Goal: Navigation & Orientation: Understand site structure

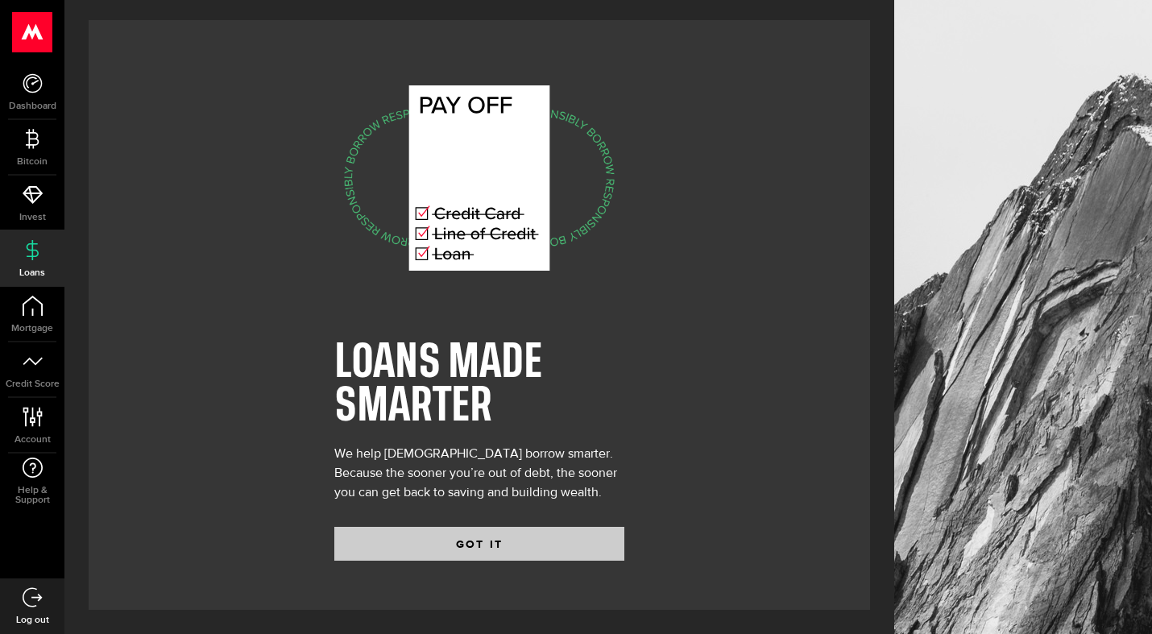
click at [482, 539] on button "GOT IT" at bounding box center [479, 544] width 290 height 34
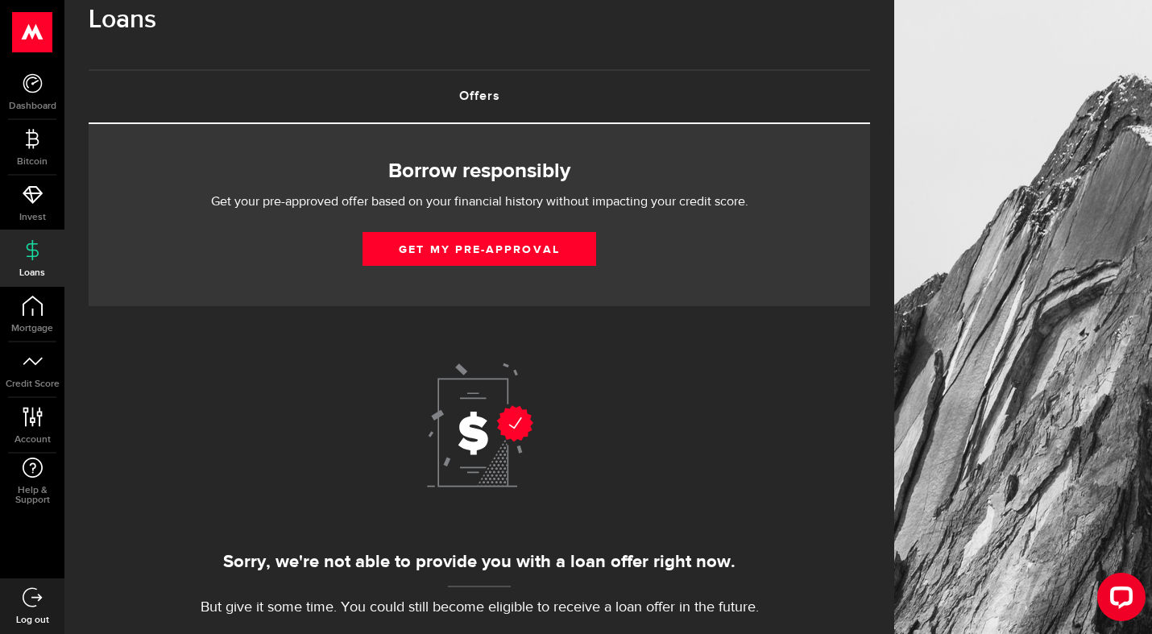
scroll to position [28, 0]
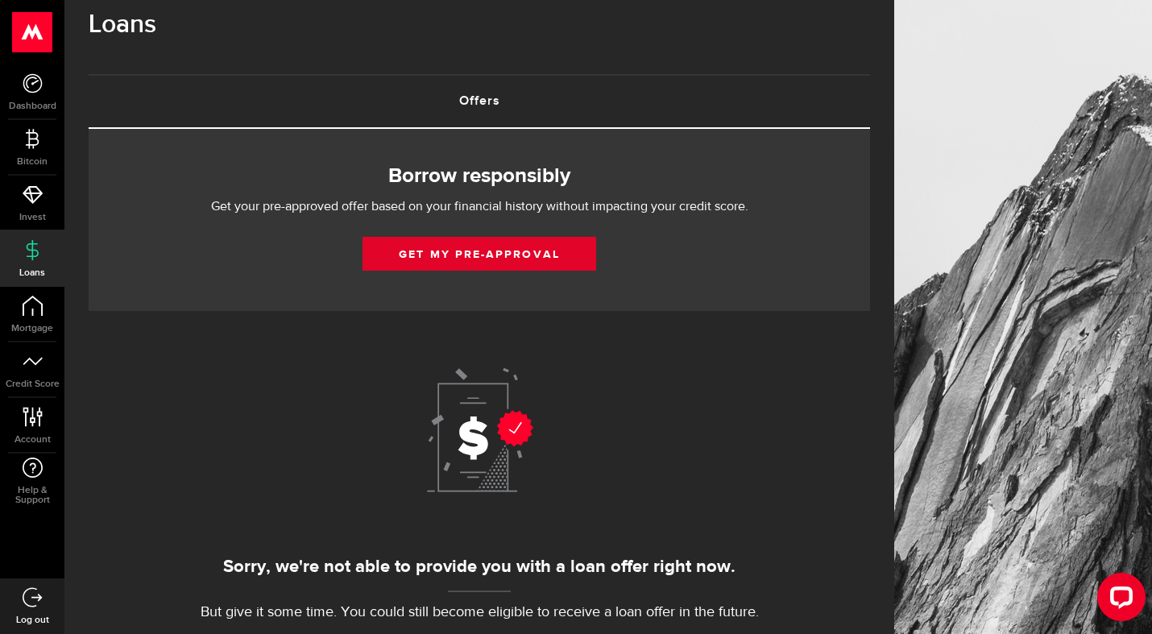
click at [473, 255] on button "Get my pre-approval" at bounding box center [479, 254] width 234 height 34
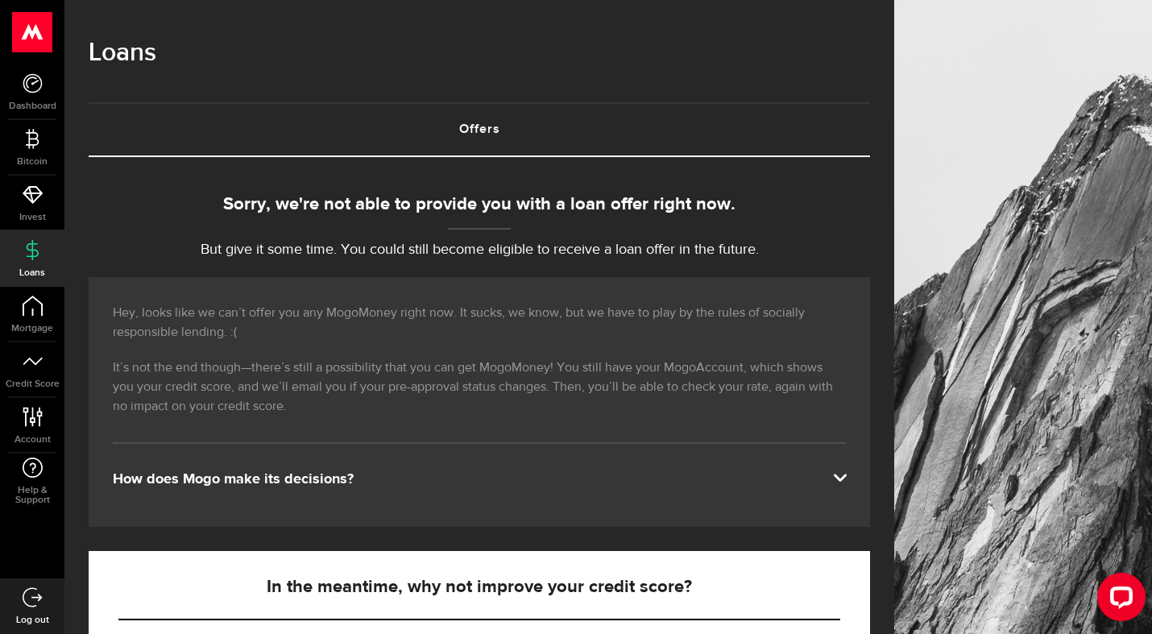
scroll to position [0, 0]
click at [31, 81] on icon at bounding box center [33, 83] width 20 height 20
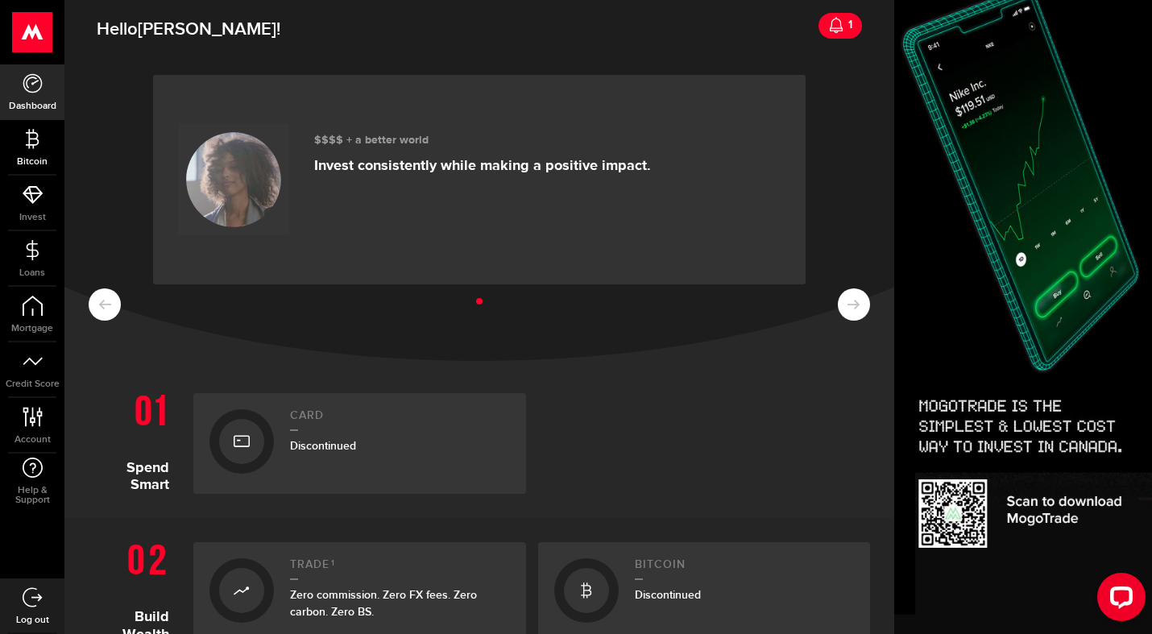
click at [32, 136] on icon at bounding box center [33, 139] width 20 height 20
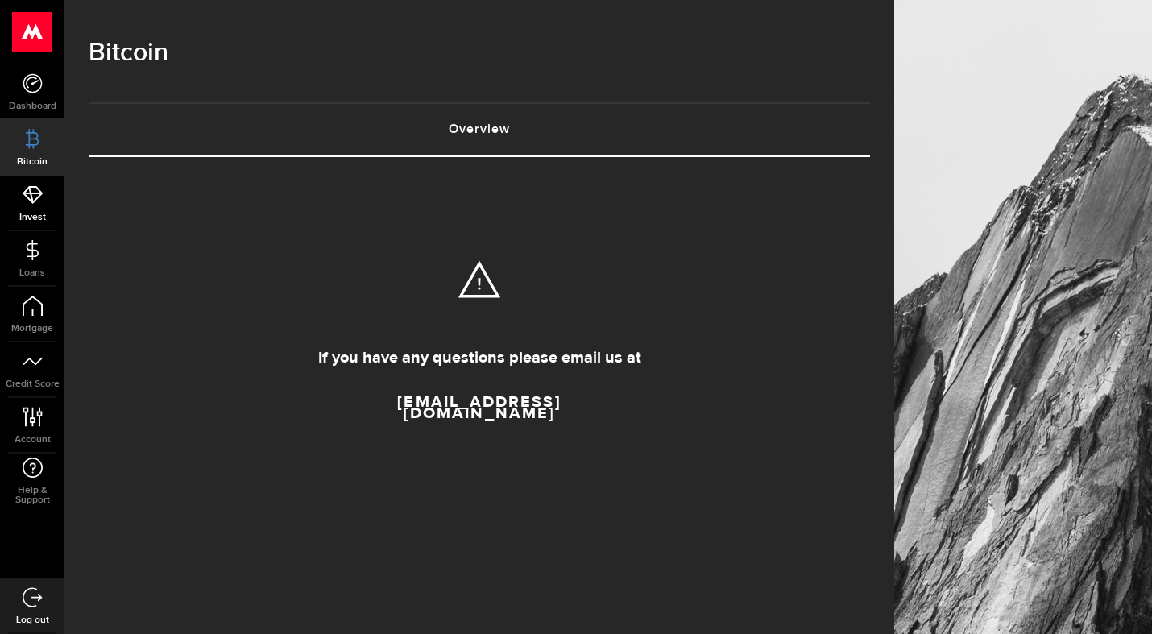
click at [40, 197] on icon at bounding box center [33, 194] width 20 height 20
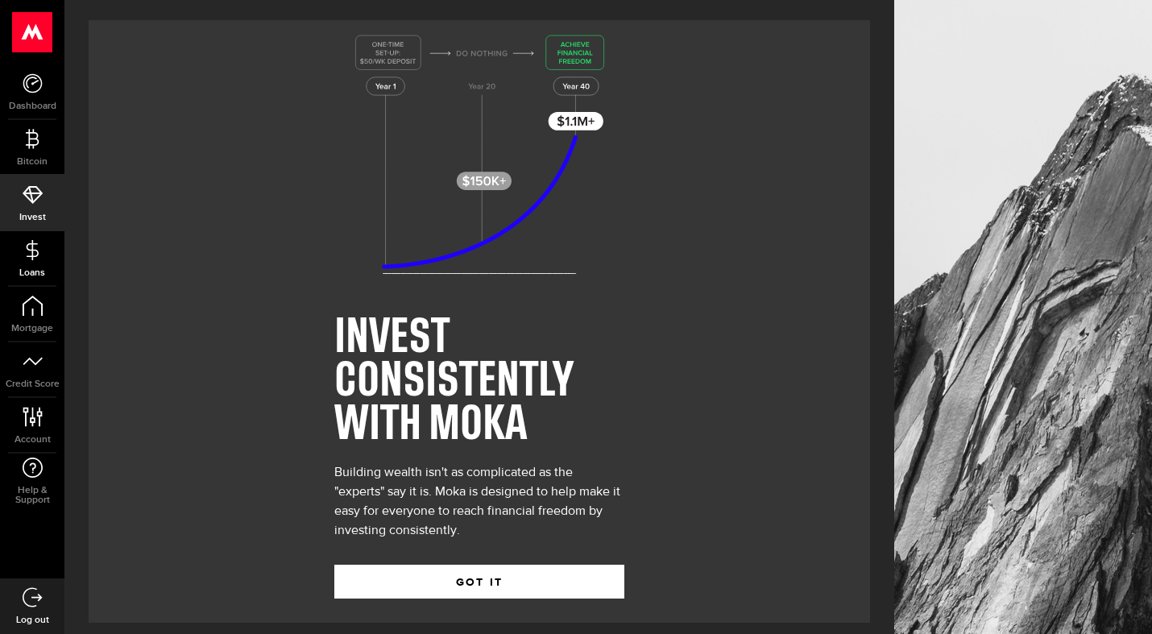
click at [35, 251] on icon at bounding box center [33, 250] width 20 height 20
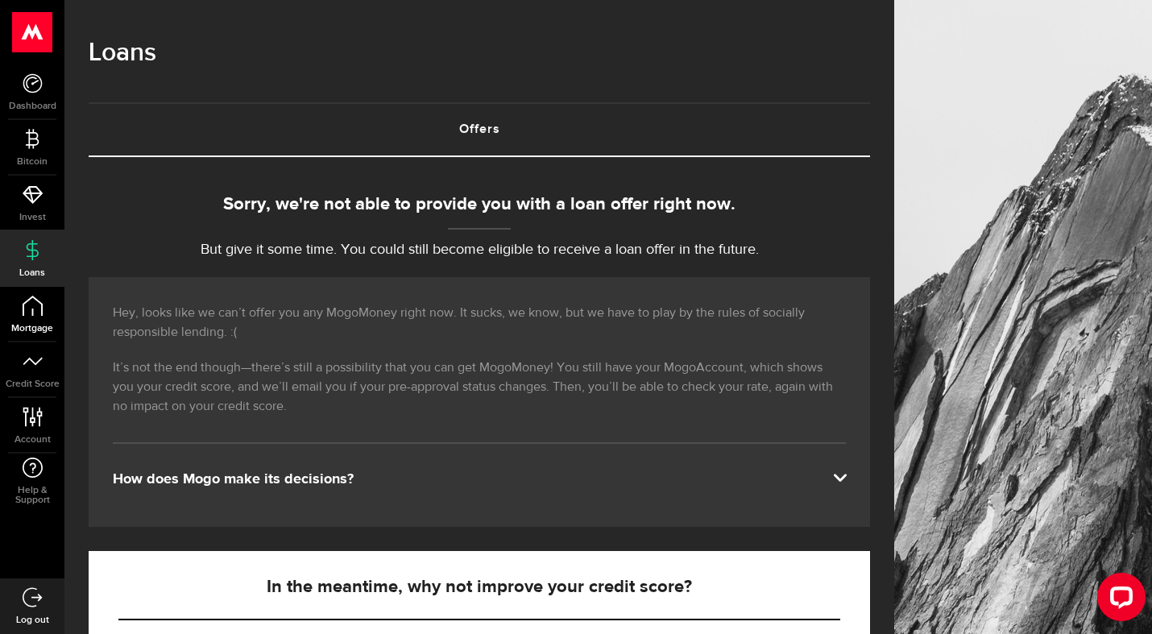
click at [35, 302] on icon at bounding box center [33, 306] width 20 height 20
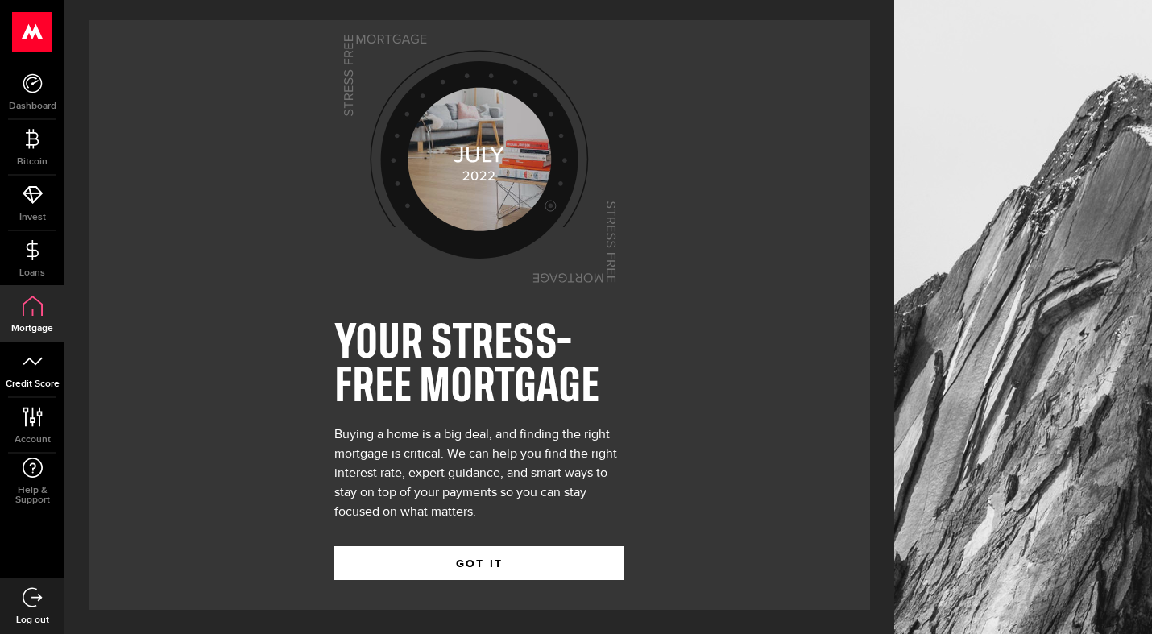
click at [31, 370] on icon at bounding box center [33, 361] width 20 height 20
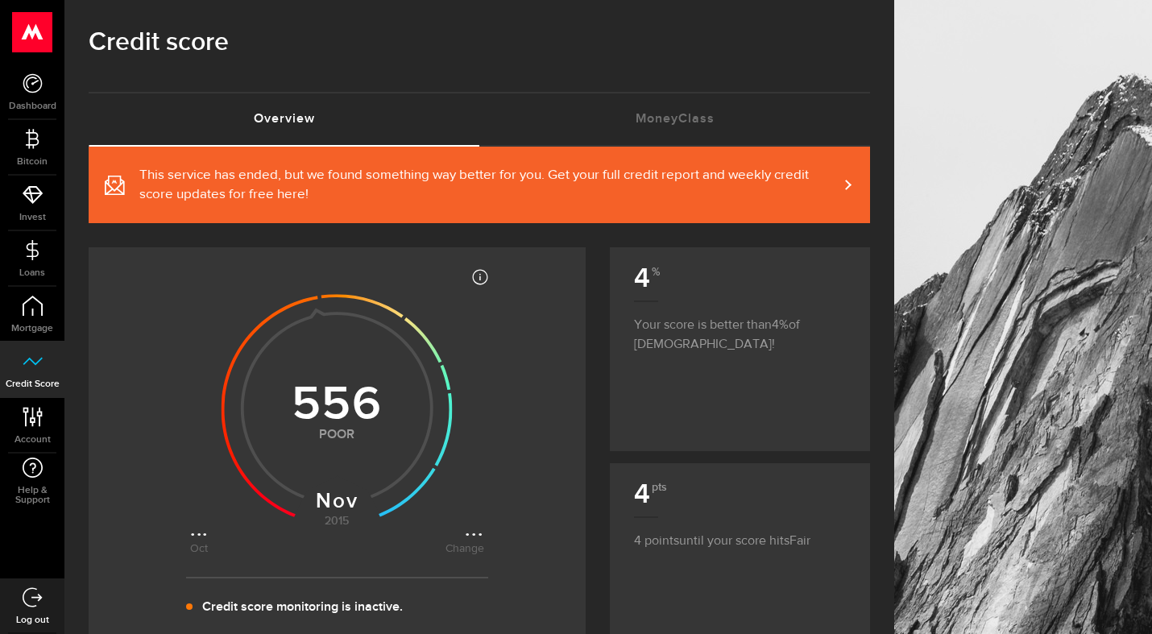
scroll to position [13, 0]
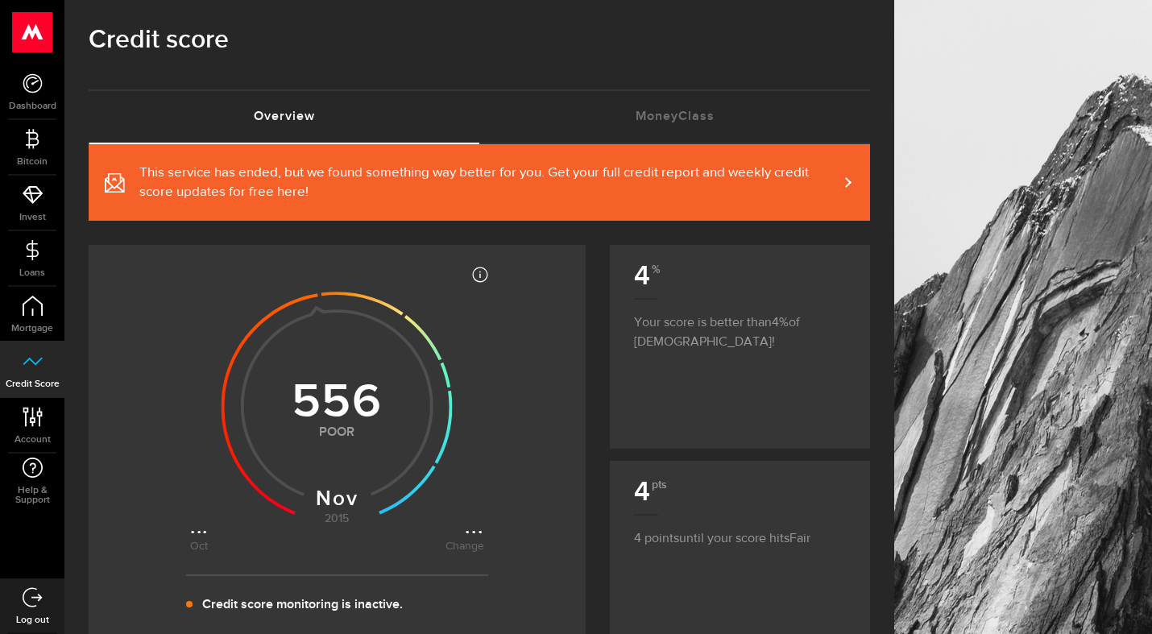
click at [842, 178] on span at bounding box center [837, 182] width 7 height 17
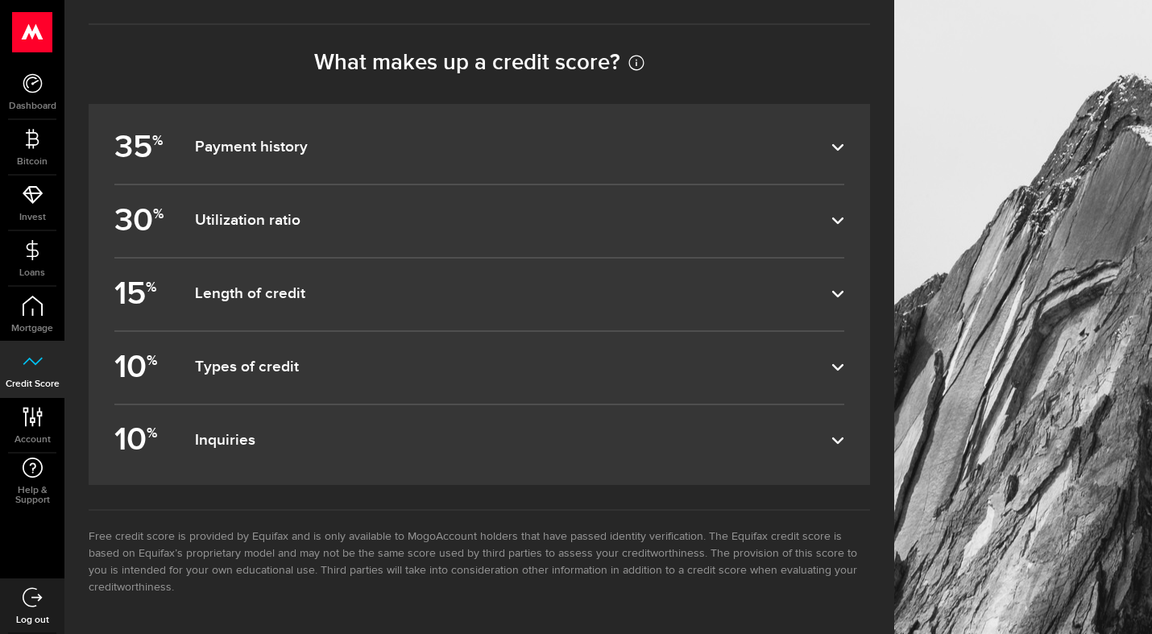
scroll to position [670, 0]
click at [38, 412] on use at bounding box center [32, 416] width 19 height 19
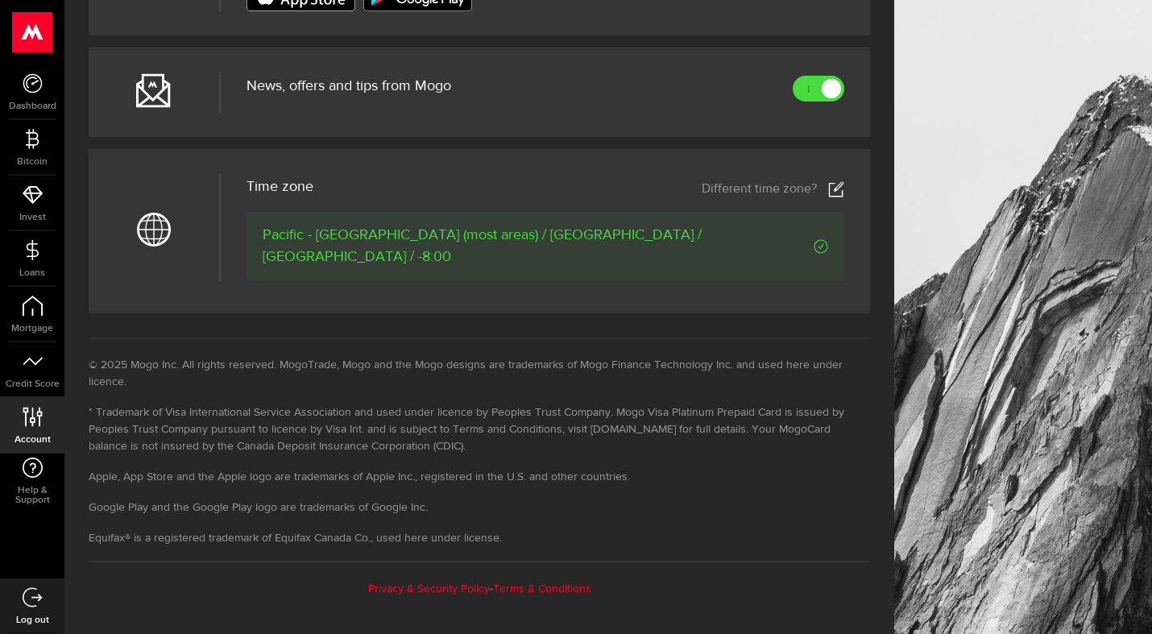
scroll to position [738, 0]
click at [32, 596] on icon at bounding box center [33, 597] width 20 height 20
